Goal: Communication & Community: Answer question/provide support

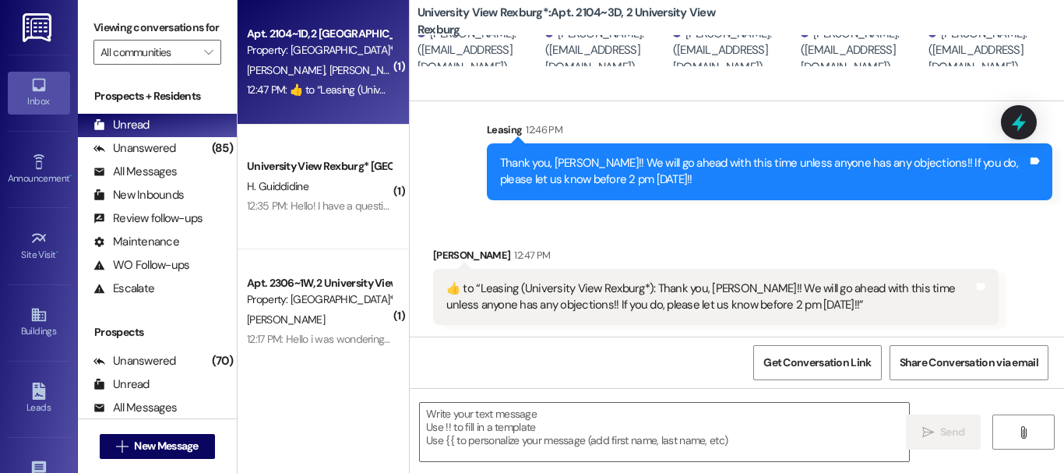
scroll to position [956, 0]
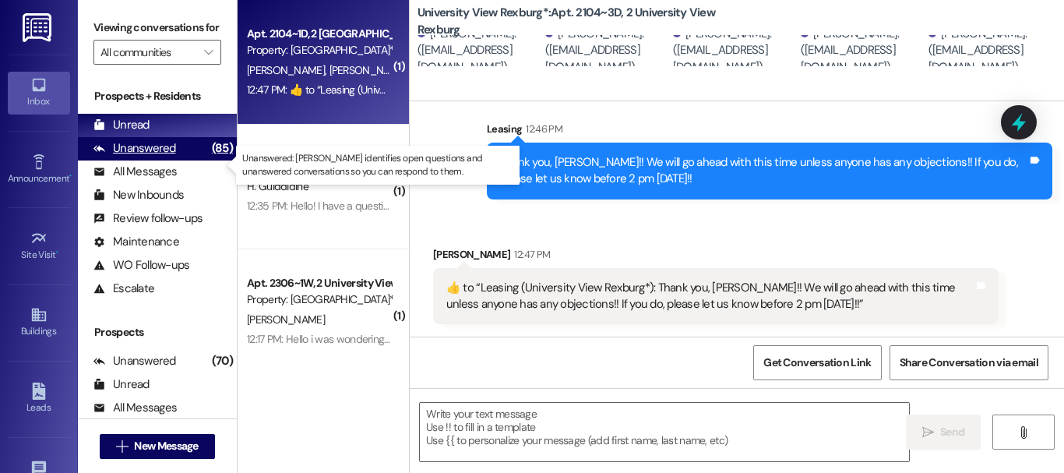
click at [129, 157] on div "Unanswered" at bounding box center [134, 148] width 83 height 16
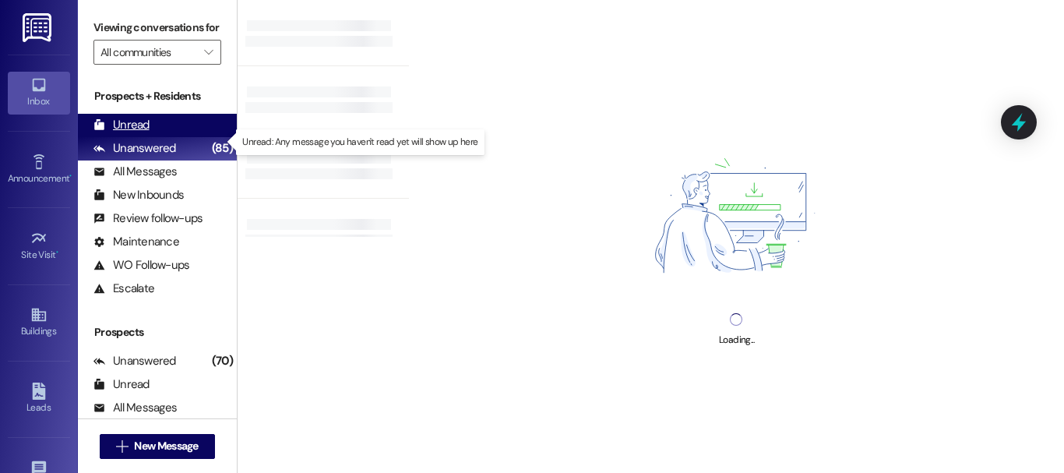
click at [130, 133] on div "Unread" at bounding box center [121, 125] width 56 height 16
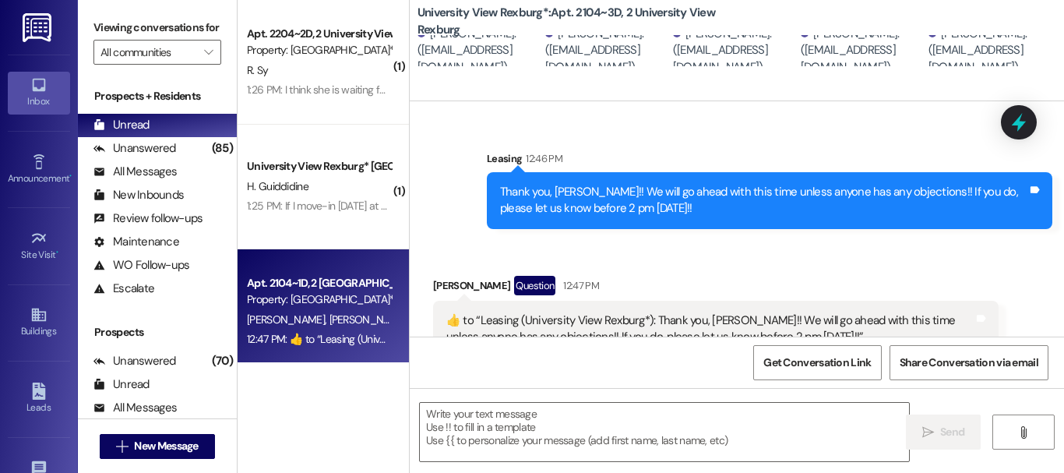
scroll to position [981, 0]
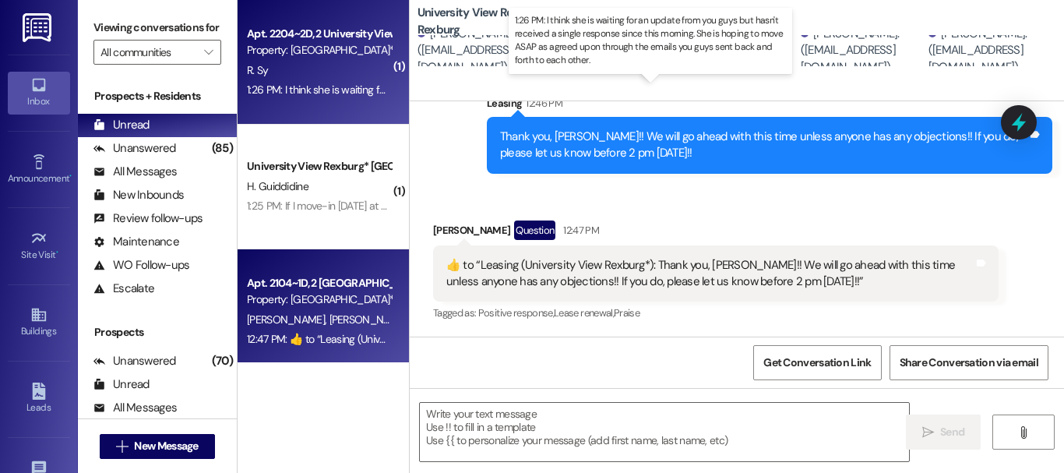
click at [298, 85] on div "1:26 PM: I think she is waiting for an update from you guys but hasn't received…" at bounding box center [748, 90] width 1002 height 14
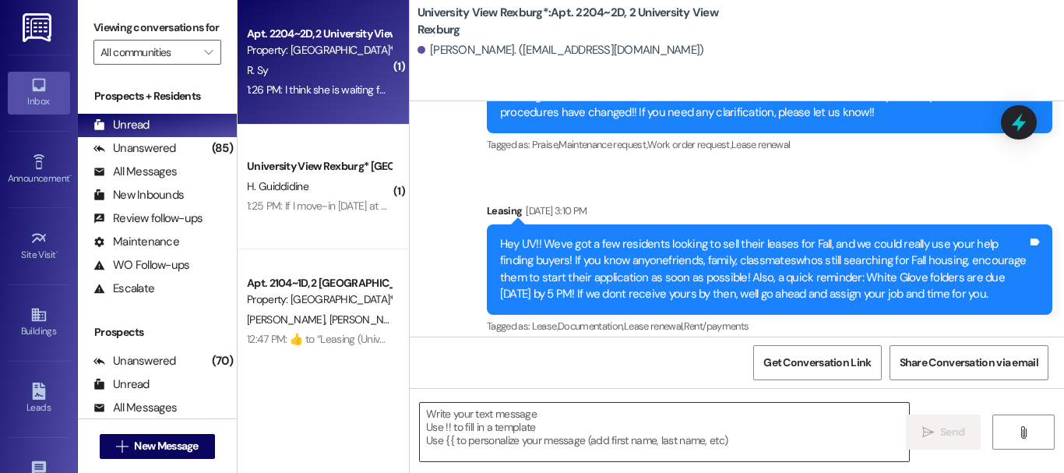
click at [588, 428] on textarea at bounding box center [664, 432] width 489 height 58
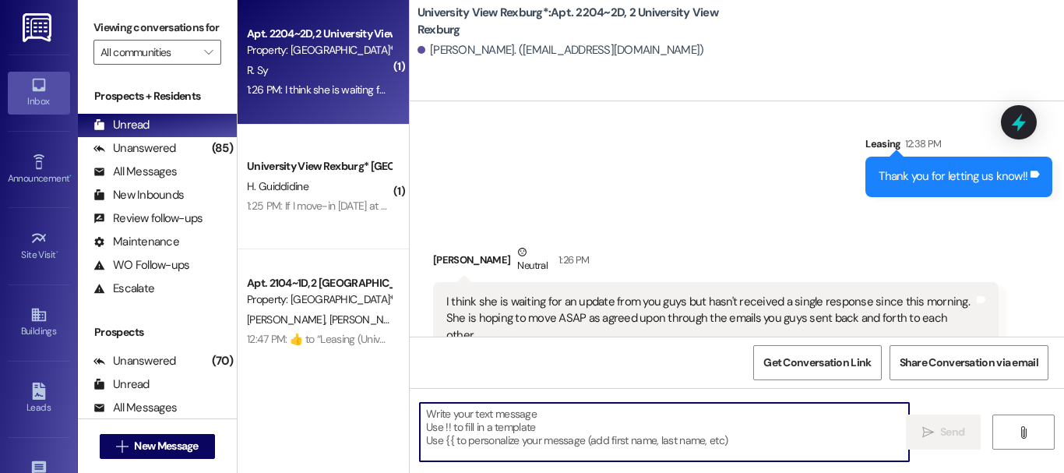
scroll to position [11154, 0]
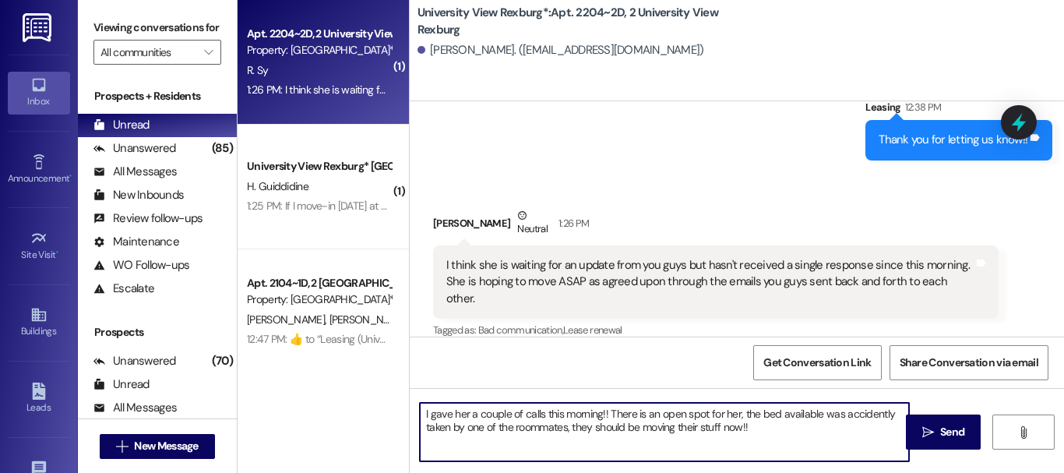
type textarea "I gave her a couple of calls this morning!! There is an open spot for her, the …"
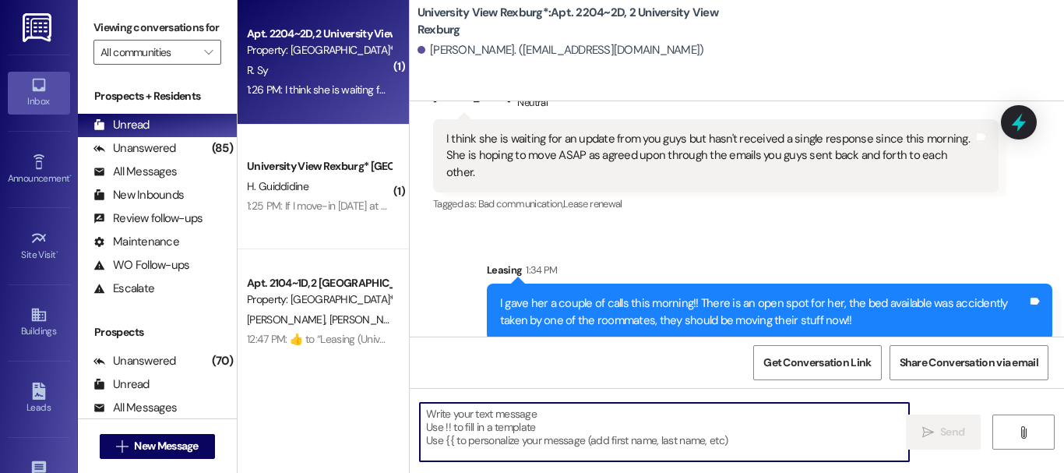
scroll to position [2, 0]
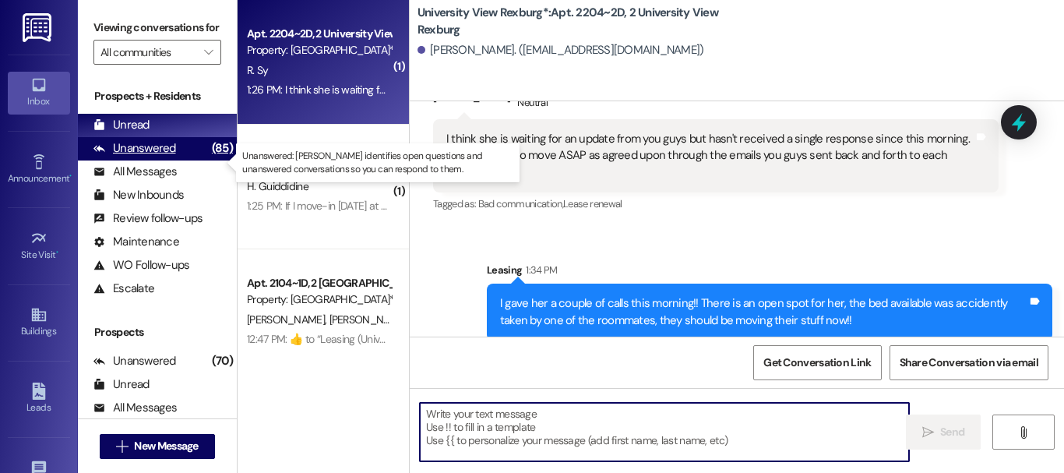
click at [179, 160] on div "Unanswered (85)" at bounding box center [157, 148] width 159 height 23
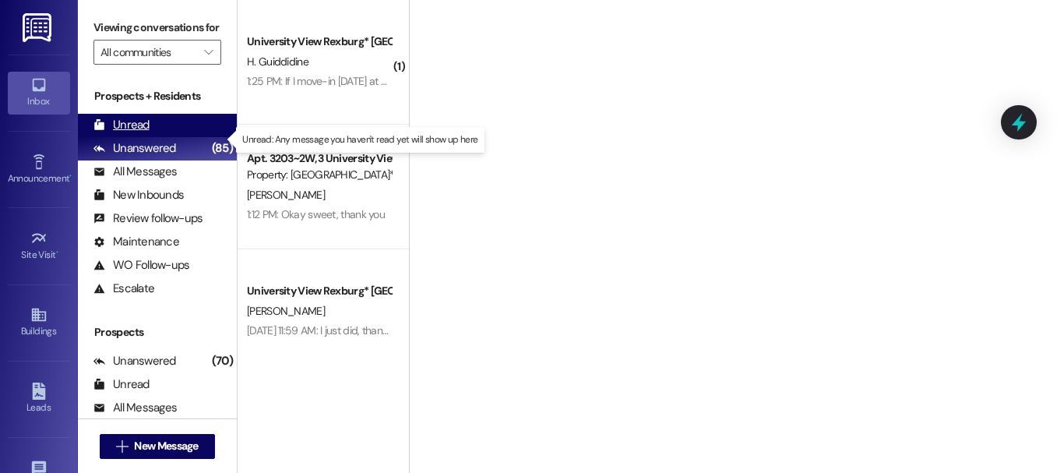
click at [153, 132] on div "Unread (0)" at bounding box center [157, 125] width 159 height 23
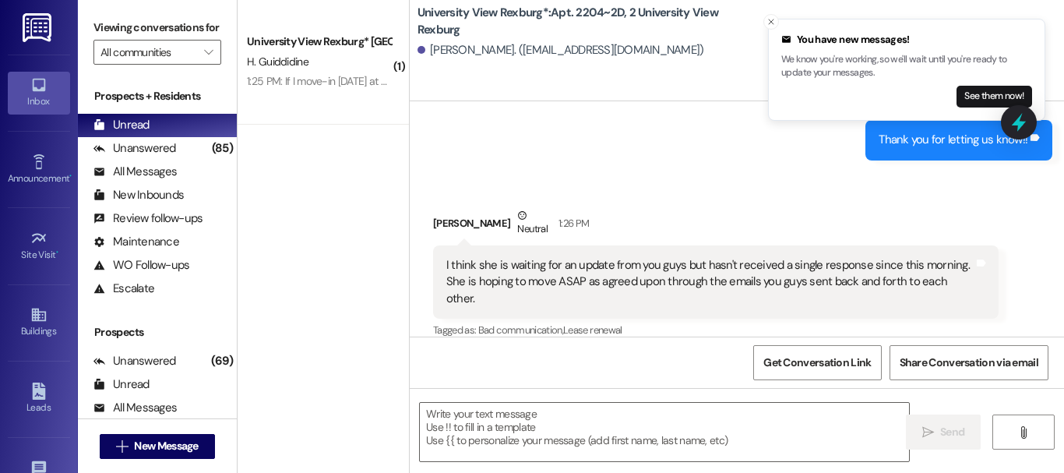
scroll to position [11280, 0]
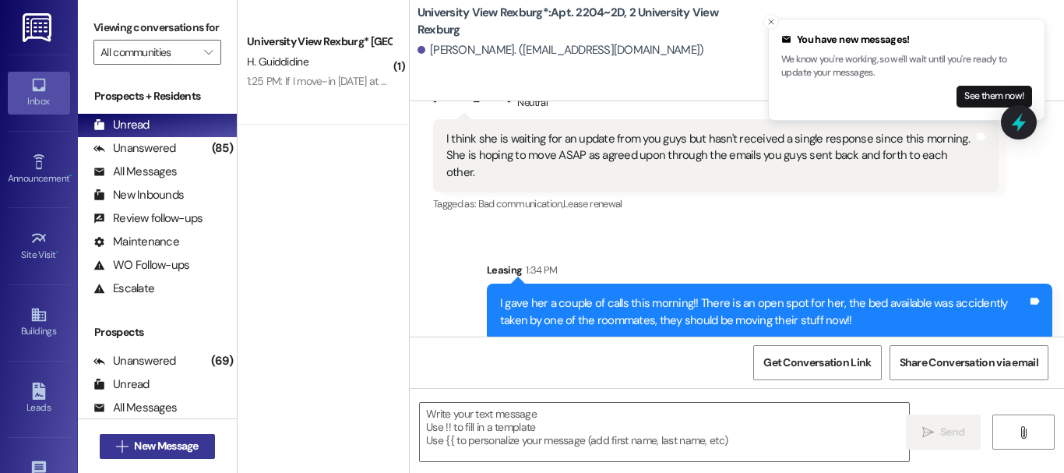
click at [173, 437] on button " New Message" at bounding box center [157, 446] width 115 height 25
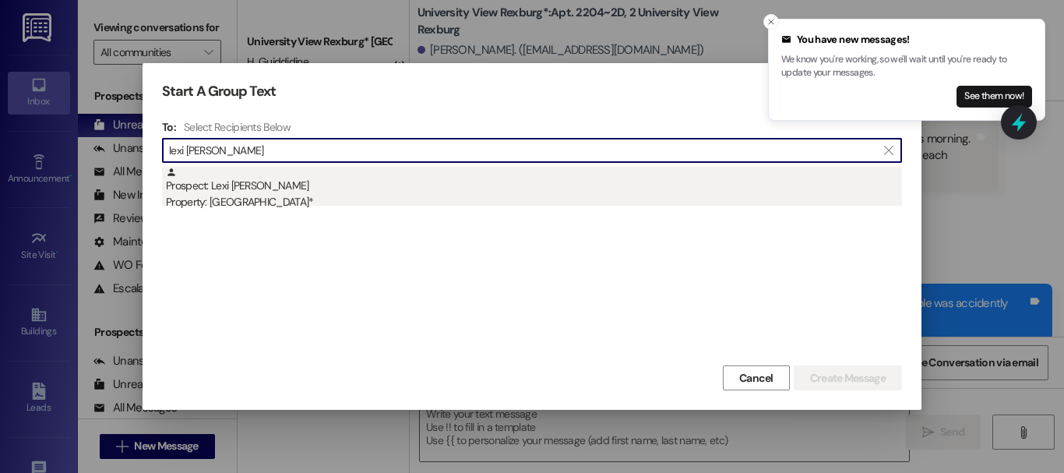
type input "lexi [PERSON_NAME]"
click at [369, 182] on div "Prospect: Lexi [PERSON_NAME] Property: University View Rexburg*" at bounding box center [534, 189] width 736 height 44
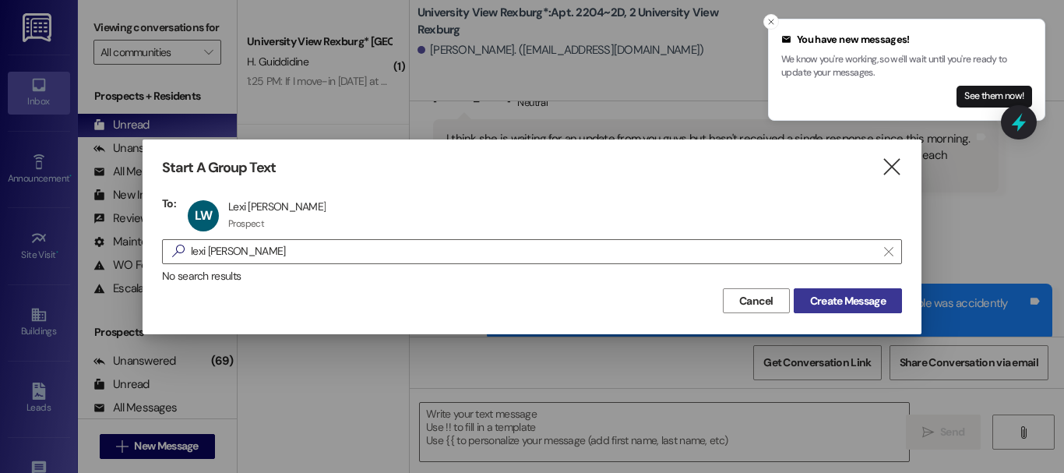
click at [867, 302] on span "Create Message" at bounding box center [848, 301] width 76 height 16
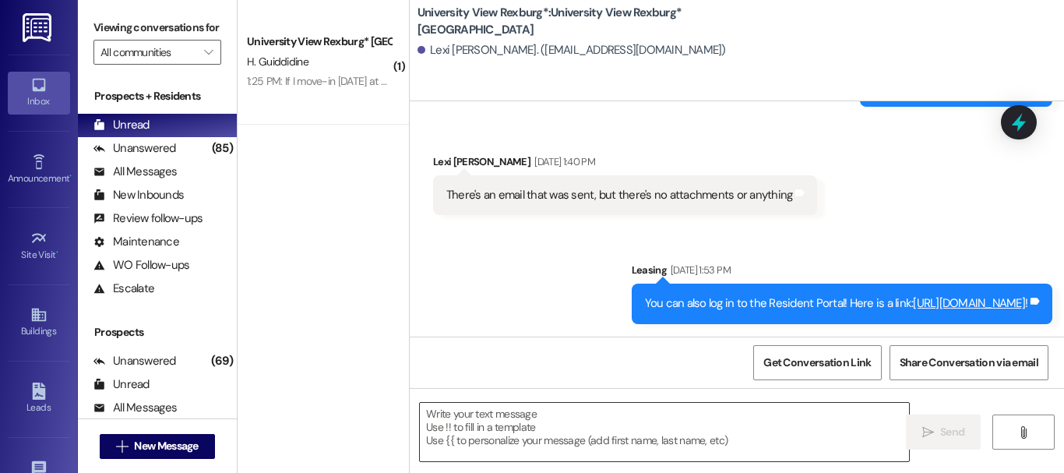
scroll to position [3477, 0]
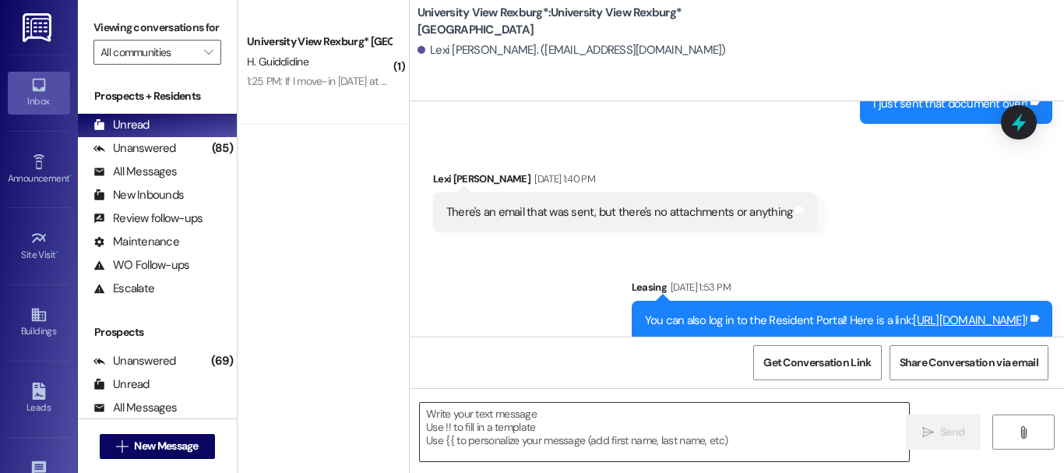
click at [541, 433] on textarea at bounding box center [664, 432] width 489 height 58
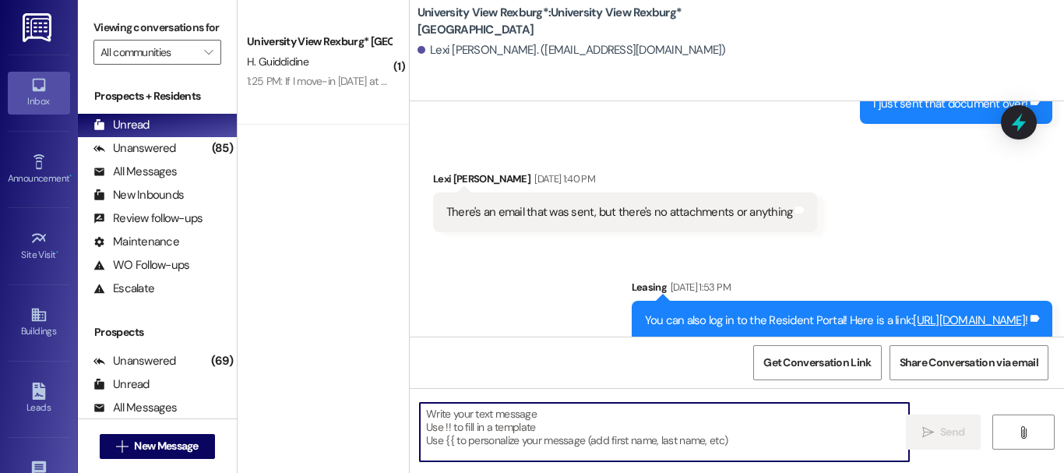
paste textarea "When you first walk into the main building, to your right will be a desk with 3…"
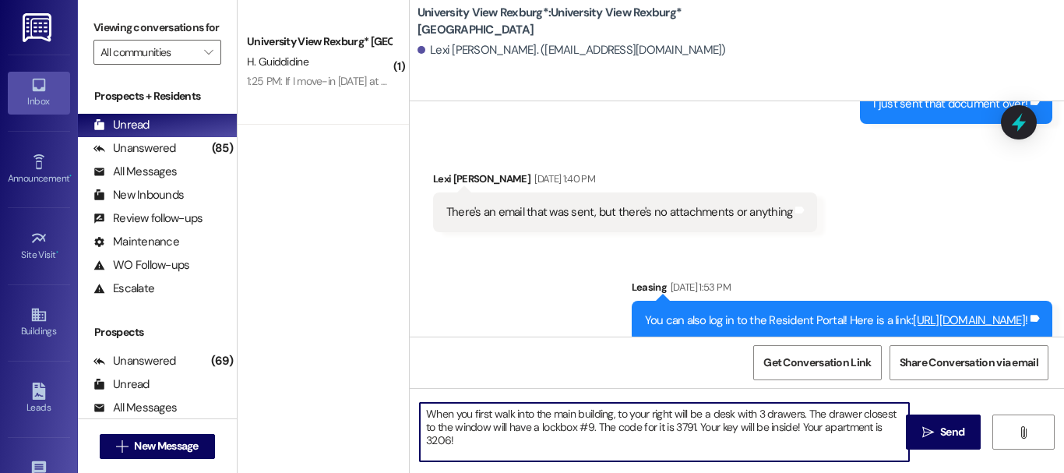
click at [423, 416] on textarea "When you first walk into the main building, to your right will be a desk with 3…" at bounding box center [664, 432] width 489 height 58
click at [504, 438] on textarea "Hey [PERSON_NAME]! When you first walk into the main building, to your right wi…" at bounding box center [664, 432] width 489 height 58
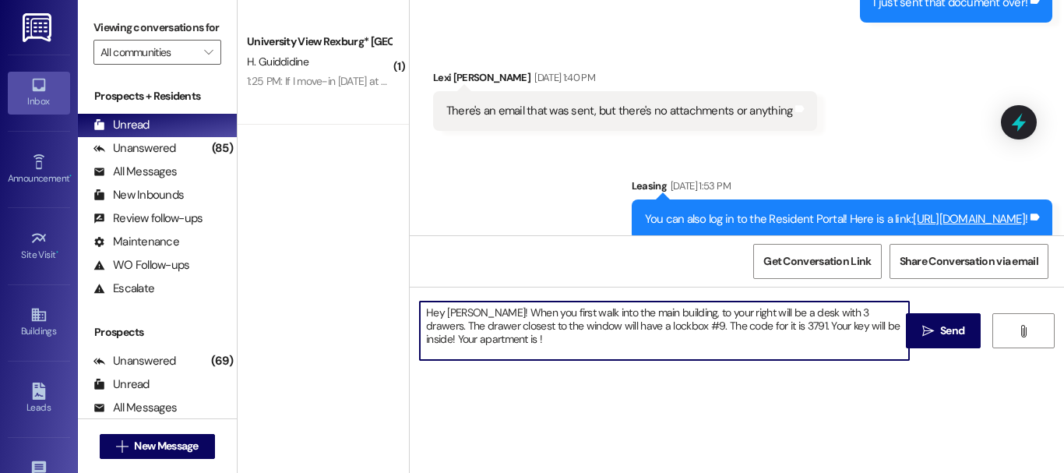
click at [479, 341] on textarea "Hey [PERSON_NAME]! When you first walk into the main building, to your right wi…" at bounding box center [664, 330] width 489 height 58
type textarea "Hey [PERSON_NAME]! When you first walk into the main building, to your right wi…"
click at [927, 336] on span " Send" at bounding box center [943, 330] width 49 height 16
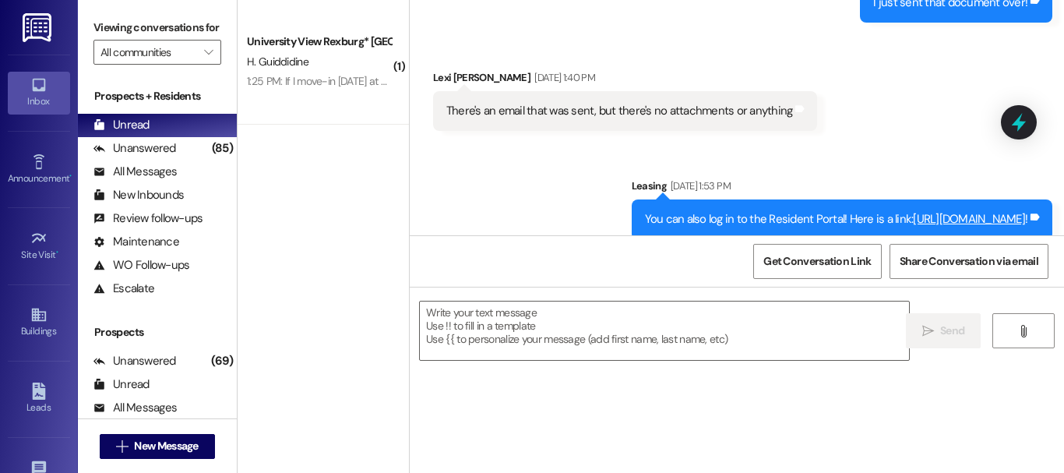
scroll to position [3619, 0]
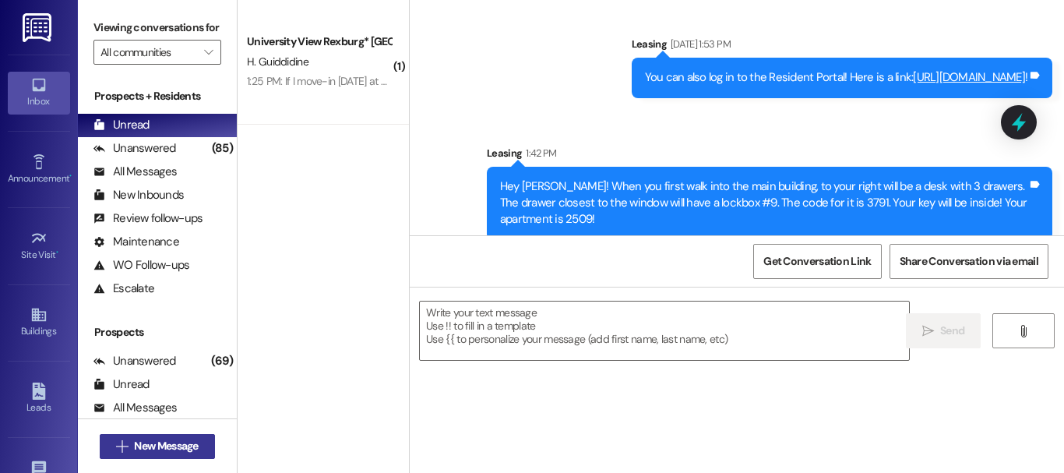
click at [190, 452] on button " New Message" at bounding box center [157, 446] width 115 height 25
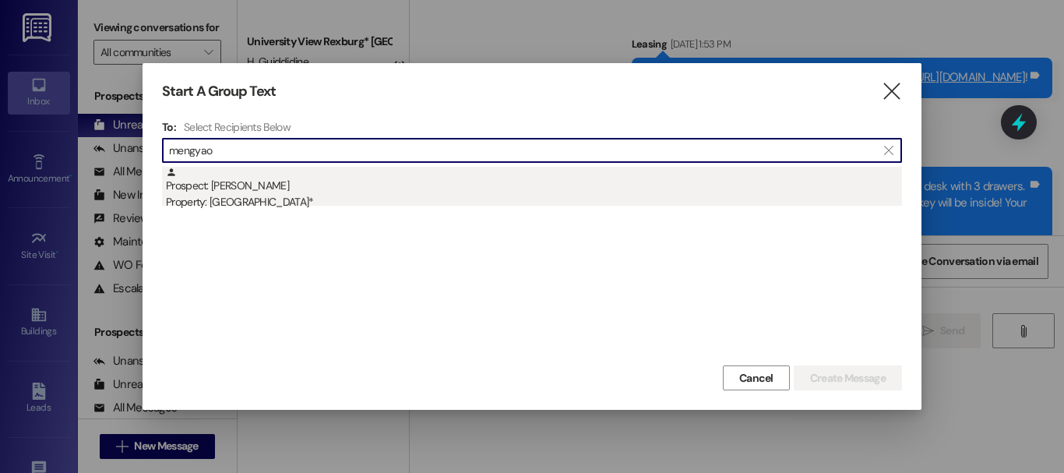
type input "mengyao"
click at [268, 200] on div "Property: [GEOGRAPHIC_DATA]*" at bounding box center [534, 202] width 736 height 16
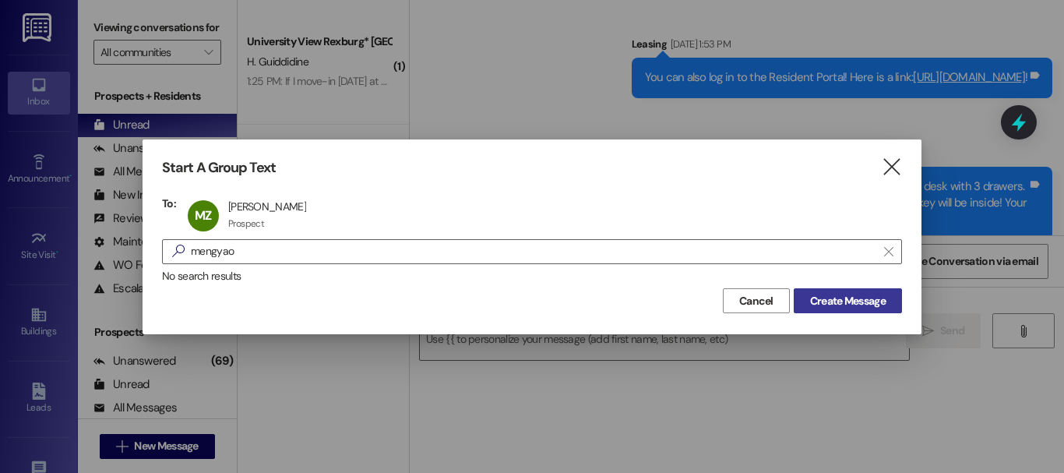
click at [860, 308] on span "Create Message" at bounding box center [848, 301] width 76 height 16
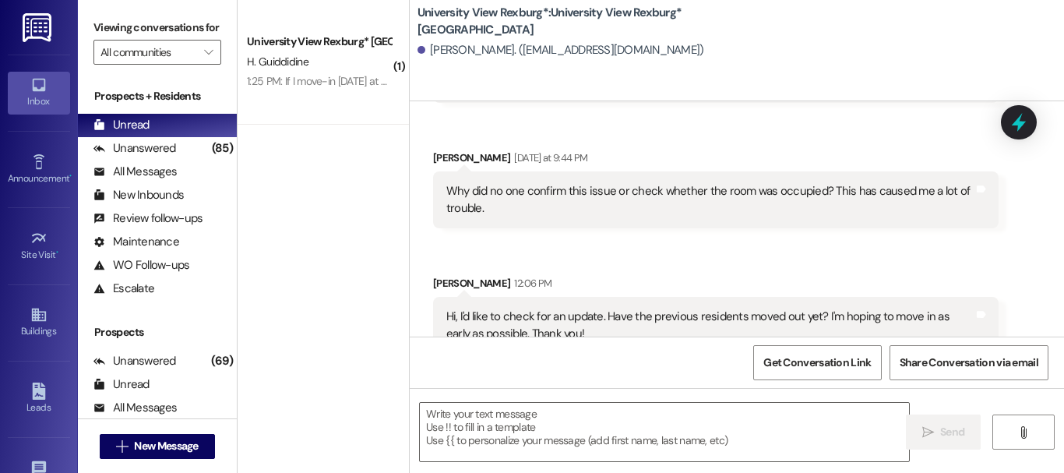
scroll to position [1808, 0]
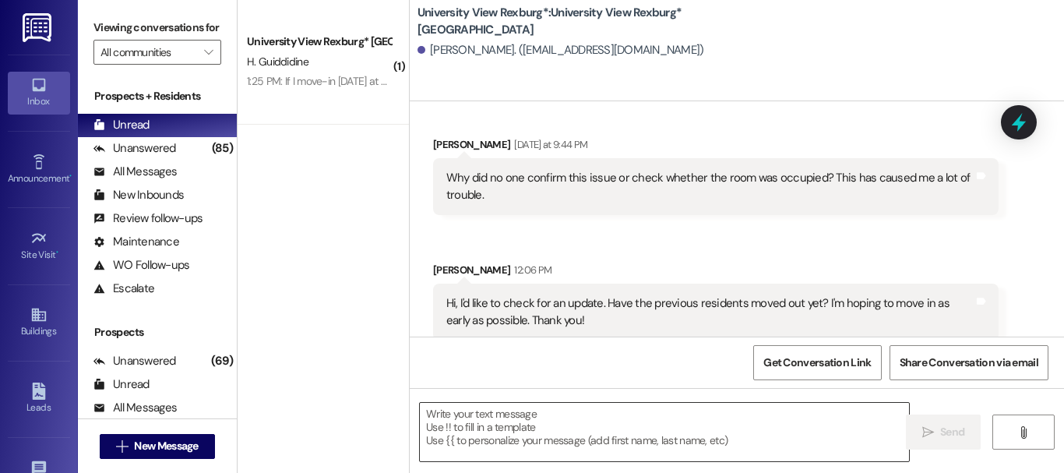
click at [568, 411] on textarea at bounding box center [664, 432] width 489 height 58
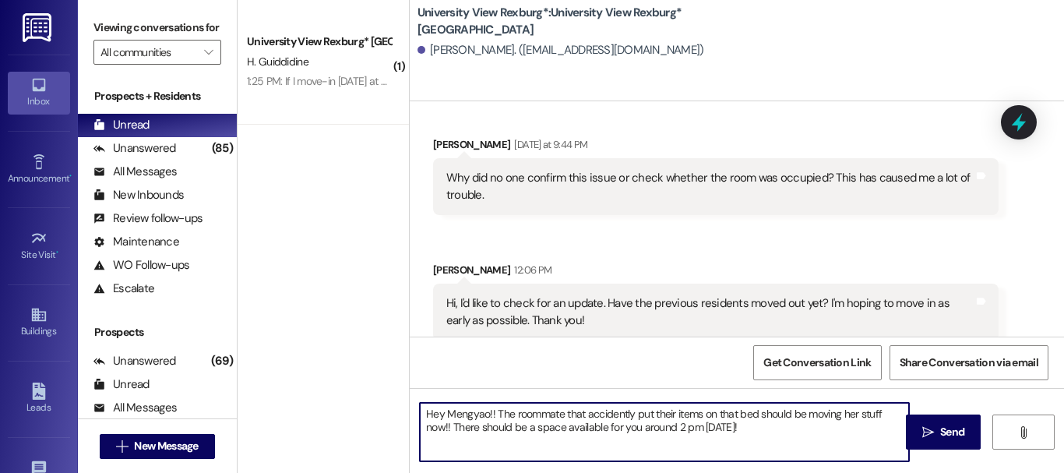
type textarea "Hey Mengyao!! The roommate that accidently put their items on that bed should b…"
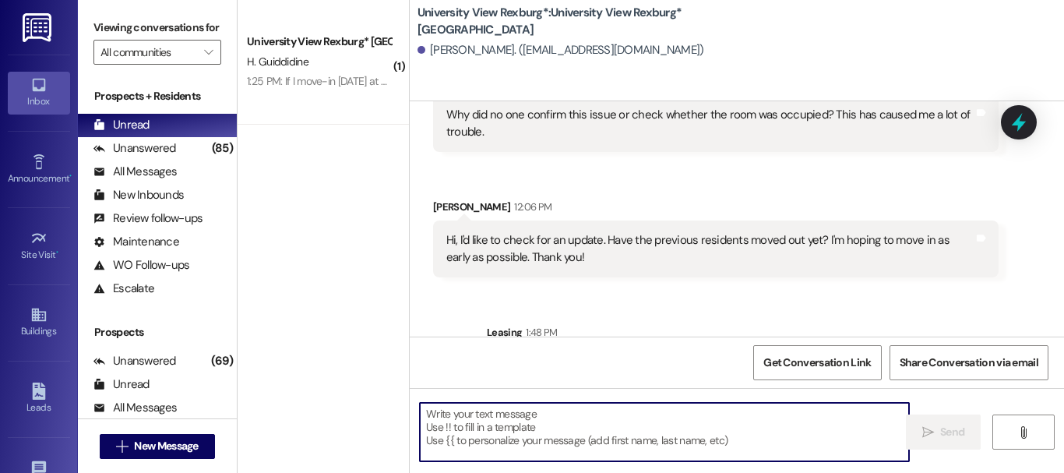
scroll to position [1933, 0]
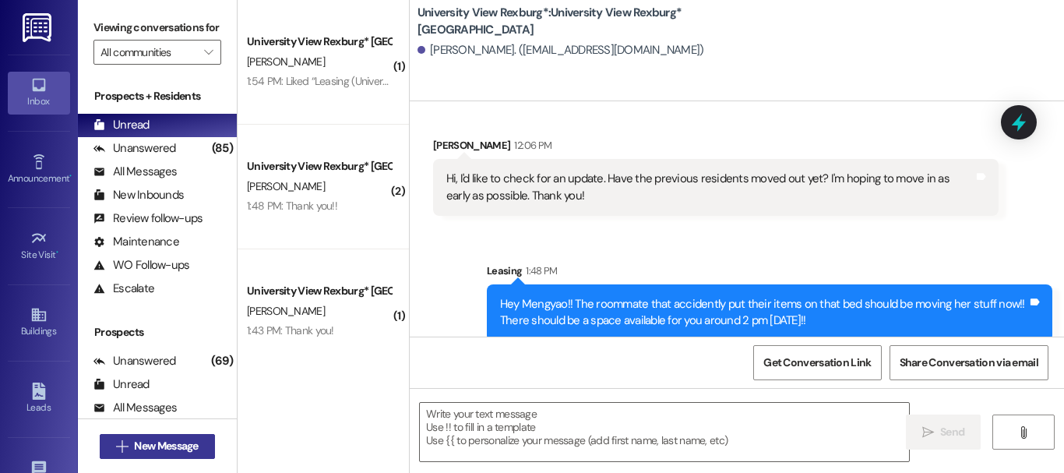
click at [166, 449] on span "New Message" at bounding box center [166, 446] width 64 height 16
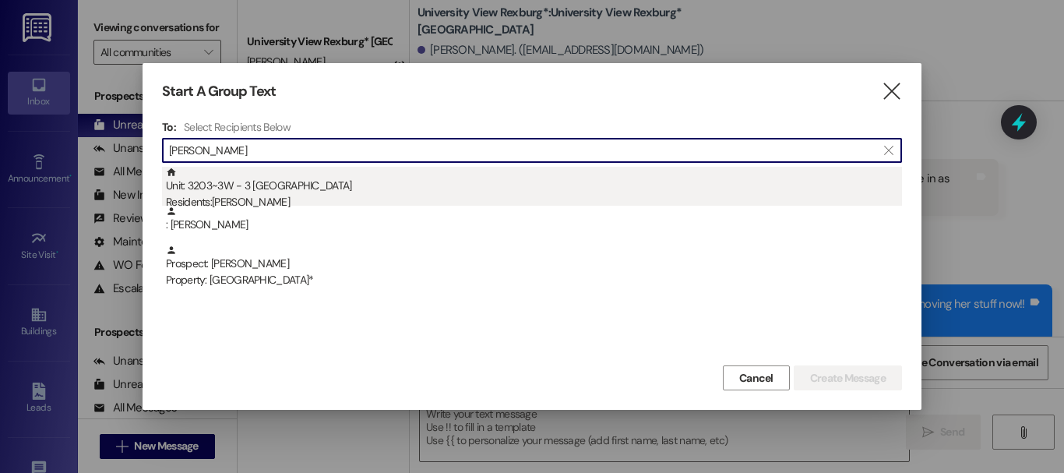
type input "[PERSON_NAME]"
click at [375, 199] on div "Residents: [PERSON_NAME]" at bounding box center [534, 202] width 736 height 16
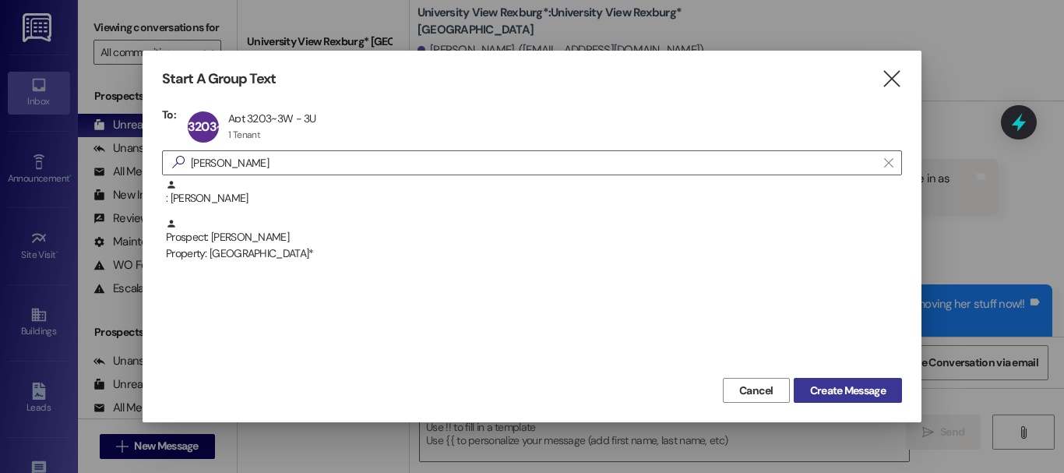
click at [849, 388] on span "Create Message" at bounding box center [848, 390] width 76 height 16
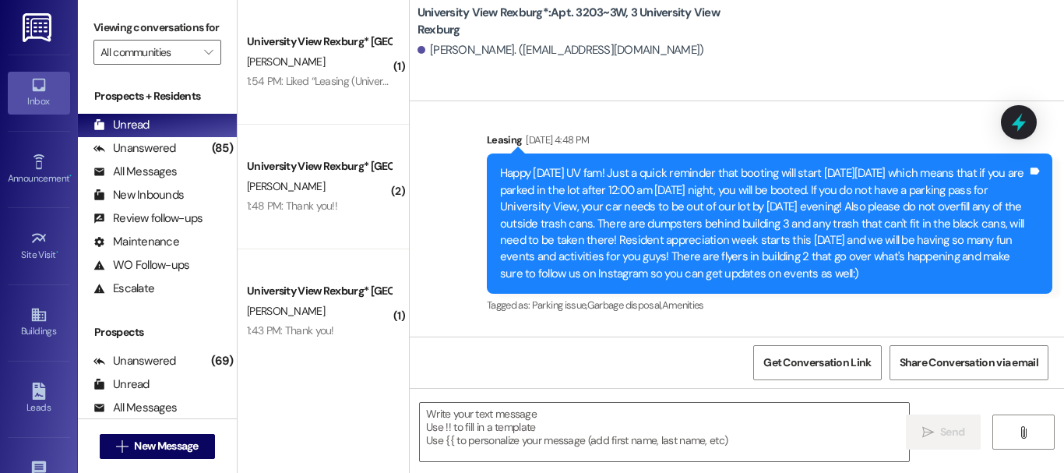
scroll to position [0, 0]
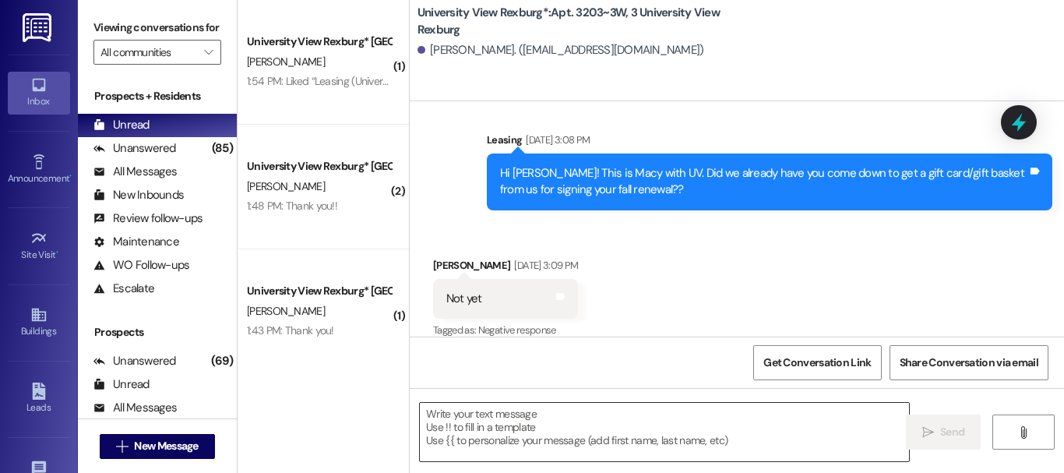
click at [484, 431] on textarea at bounding box center [664, 432] width 489 height 58
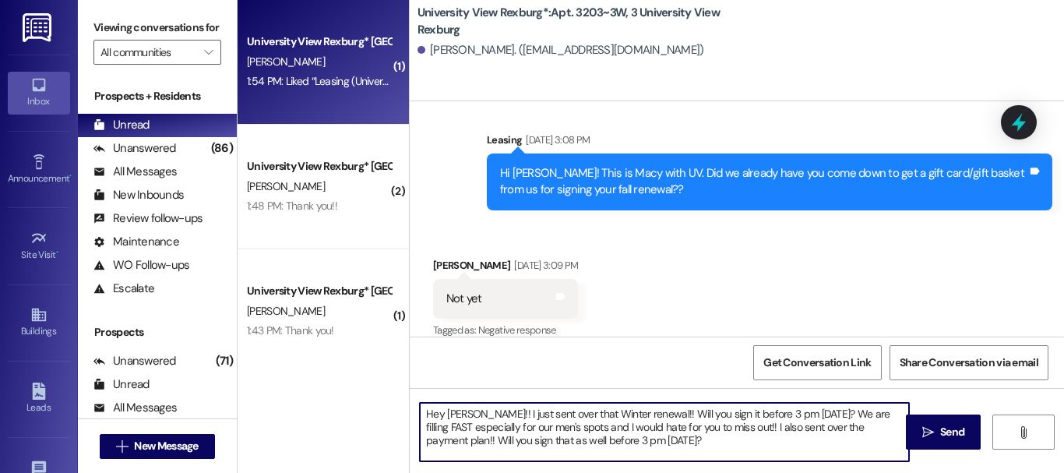
type textarea "Hey [PERSON_NAME]!! I just sent over that Winter renewal!! Will you sign it bef…"
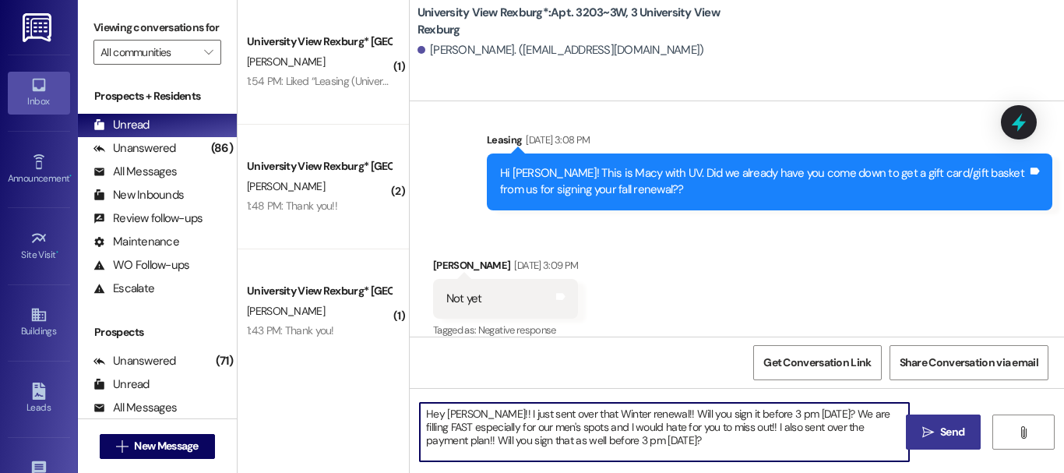
click at [960, 428] on span "Send" at bounding box center [952, 432] width 30 height 16
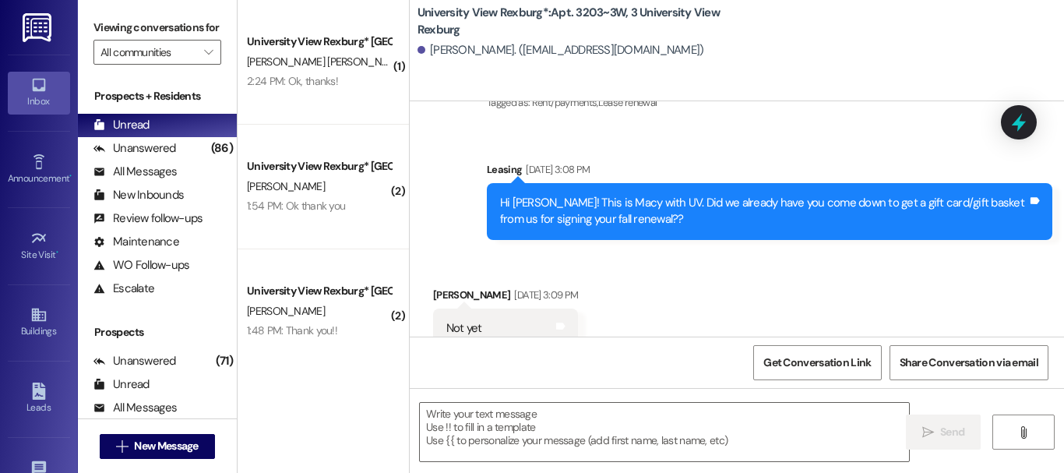
scroll to position [18837, 0]
